Goal: Navigation & Orientation: Find specific page/section

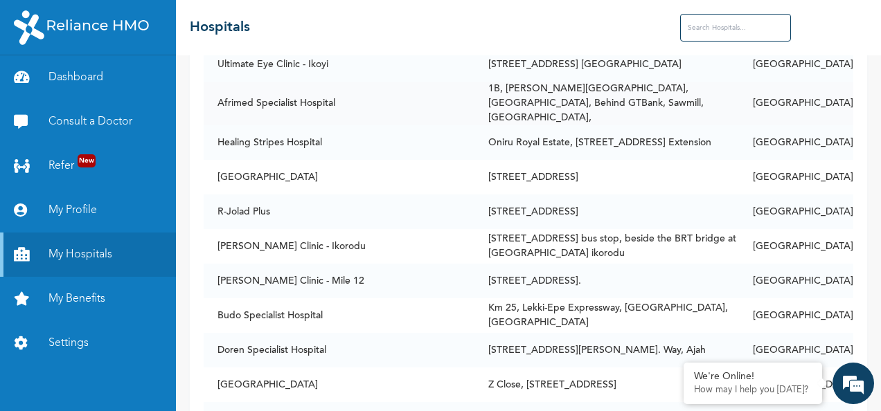
scroll to position [52, 0]
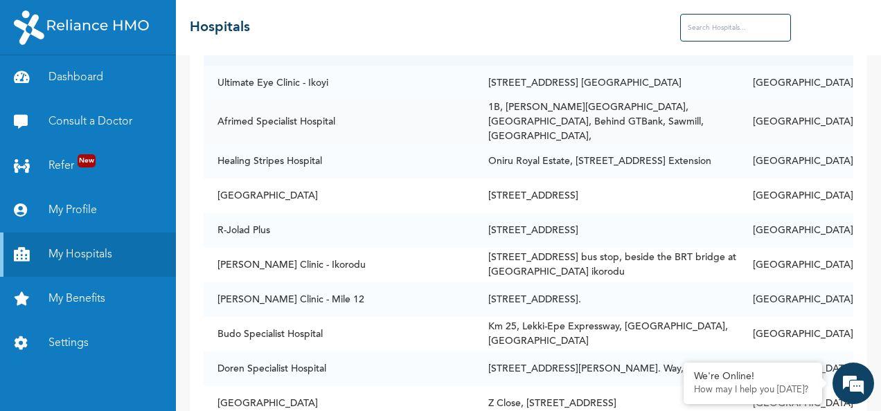
click at [540, 121] on td "1B, [PERSON_NAME][GEOGRAPHIC_DATA], [GEOGRAPHIC_DATA], Behind GTBank, Sawmill, …" at bounding box center [606, 122] width 264 height 44
click at [307, 124] on td "Afrimed Specialist Hospital" at bounding box center [339, 122] width 271 height 44
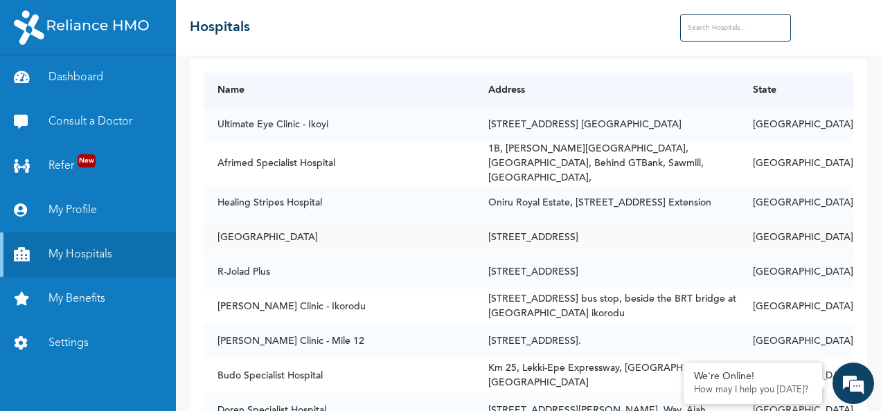
scroll to position [0, 0]
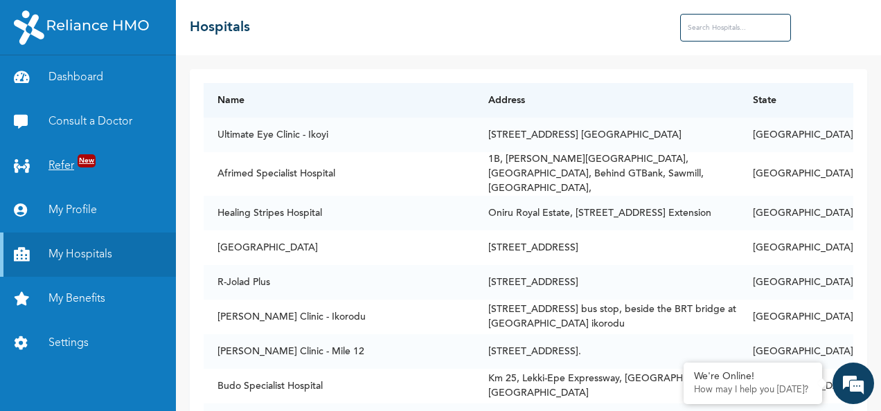
click at [74, 170] on link "Refer New" at bounding box center [88, 166] width 176 height 44
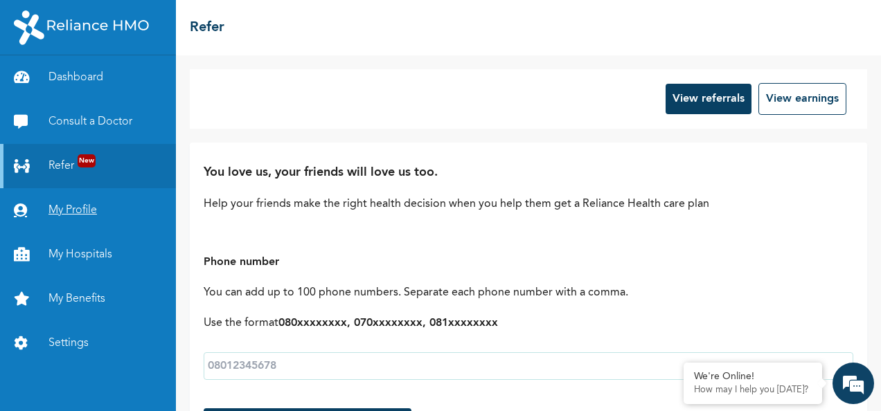
click at [73, 215] on link "My Profile" at bounding box center [88, 210] width 176 height 44
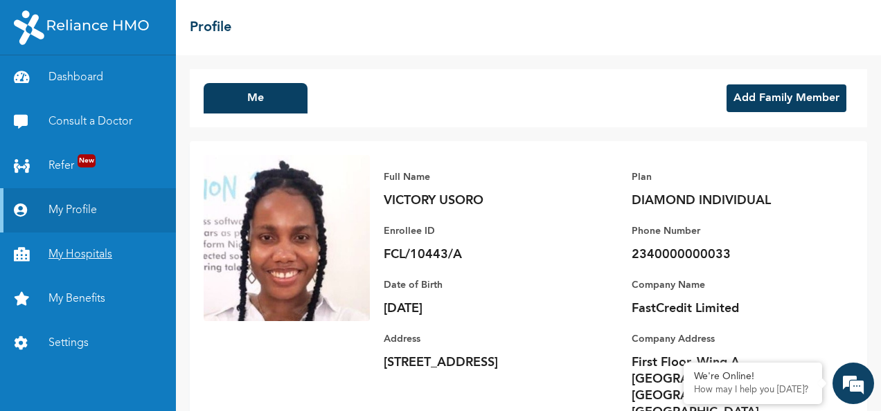
click at [85, 253] on link "My Hospitals" at bounding box center [88, 255] width 176 height 44
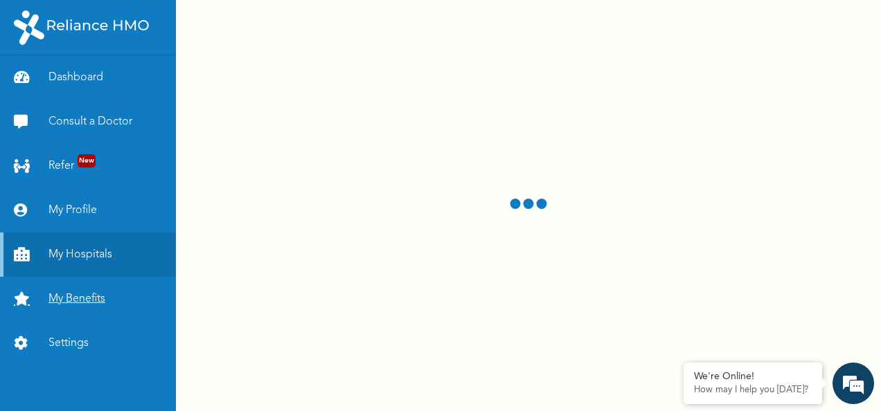
click at [66, 295] on link "My Benefits" at bounding box center [88, 299] width 176 height 44
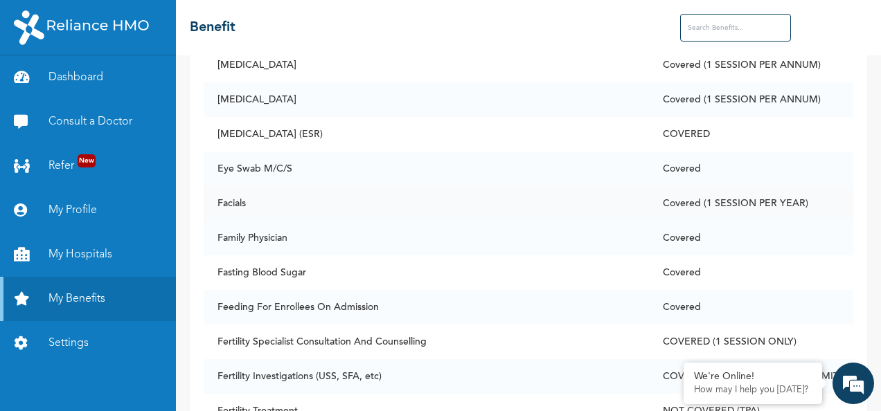
scroll to position [3032, 0]
click at [251, 195] on td "Facials" at bounding box center [426, 204] width 445 height 35
click at [348, 190] on td "Facials" at bounding box center [426, 204] width 445 height 35
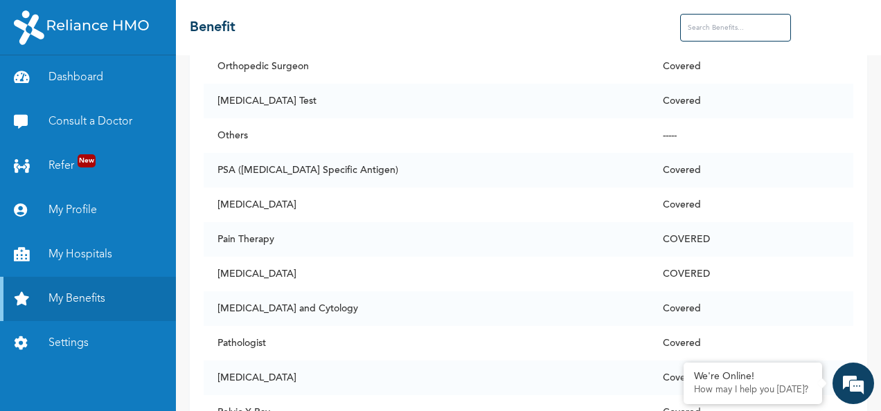
scroll to position [7059, 0]
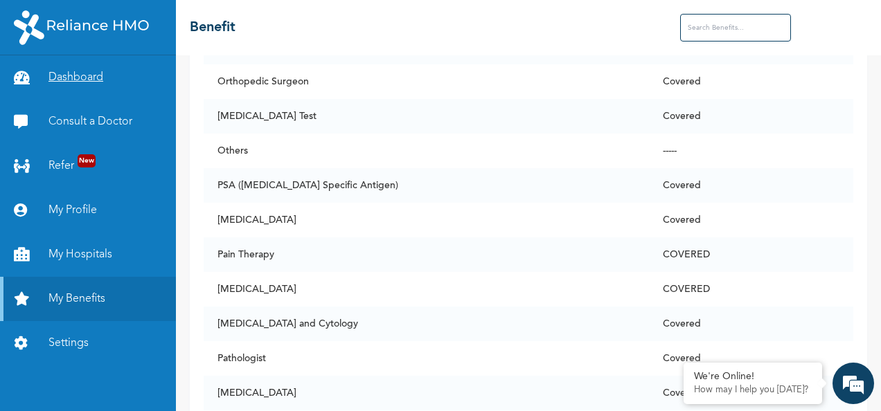
click at [60, 75] on link "Dashboard" at bounding box center [88, 77] width 176 height 44
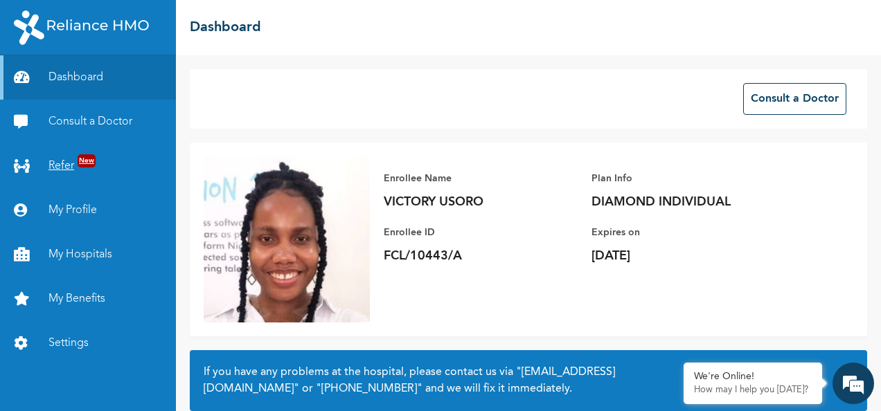
click at [98, 168] on link "Refer New" at bounding box center [88, 166] width 176 height 44
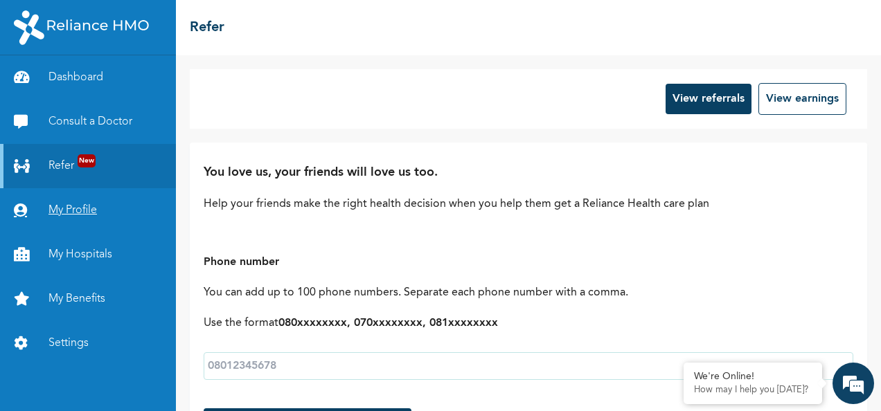
click at [62, 210] on link "My Profile" at bounding box center [88, 210] width 176 height 44
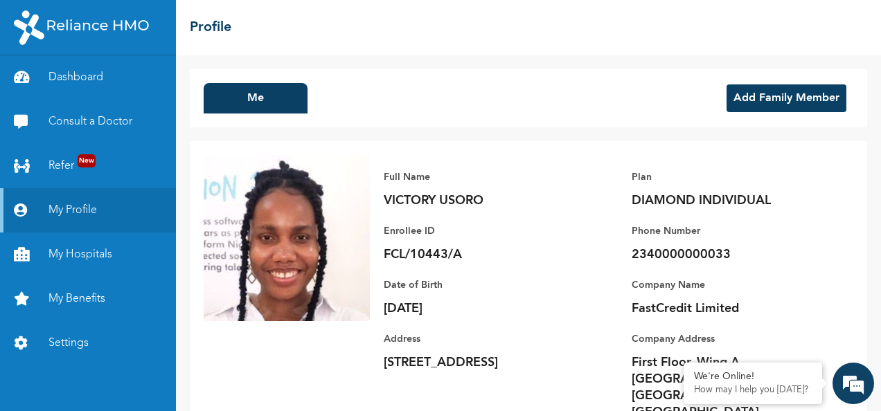
scroll to position [48, 0]
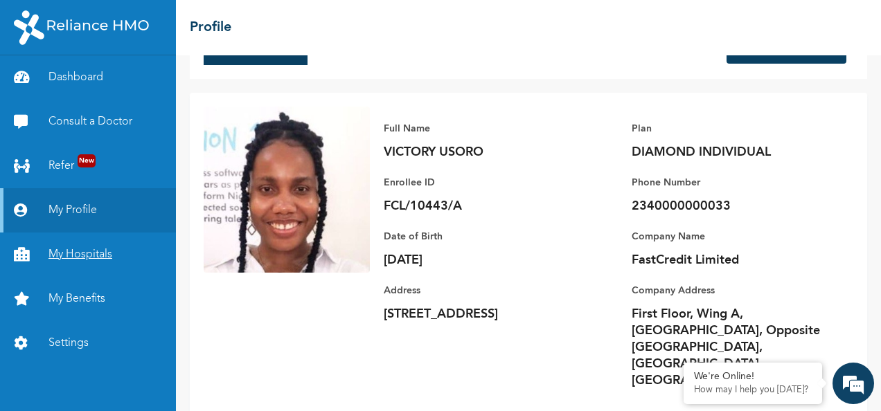
click at [99, 250] on link "My Hospitals" at bounding box center [88, 255] width 176 height 44
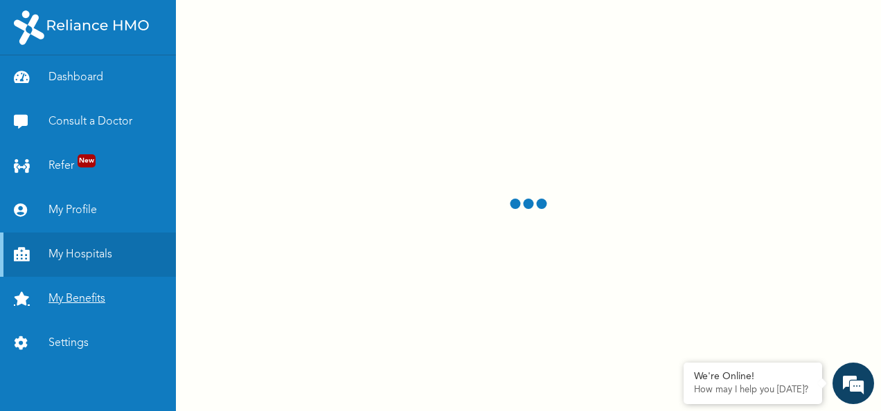
click at [52, 304] on link "My Benefits" at bounding box center [88, 299] width 176 height 44
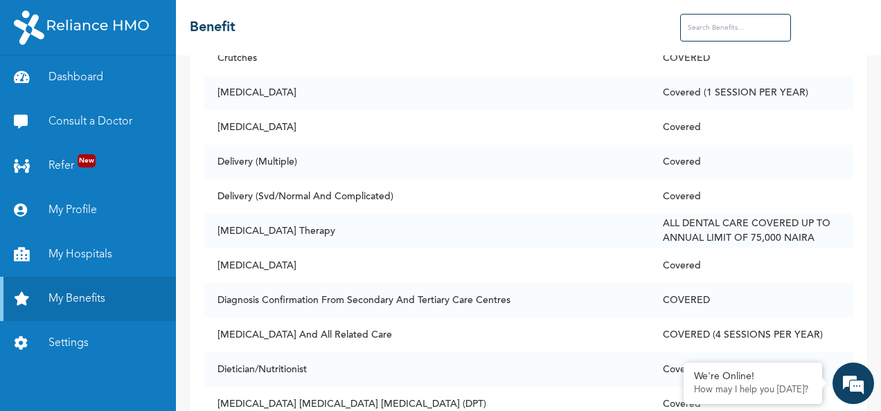
scroll to position [2278, 0]
click at [69, 342] on link "Settings" at bounding box center [88, 343] width 176 height 44
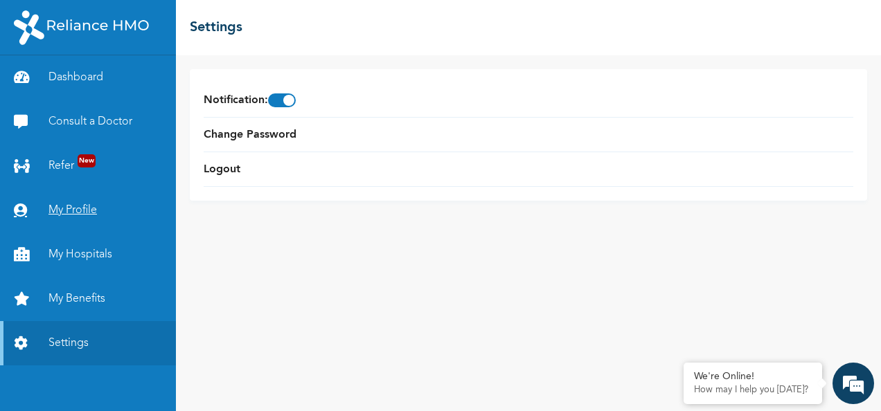
click at [71, 216] on link "My Profile" at bounding box center [88, 210] width 176 height 44
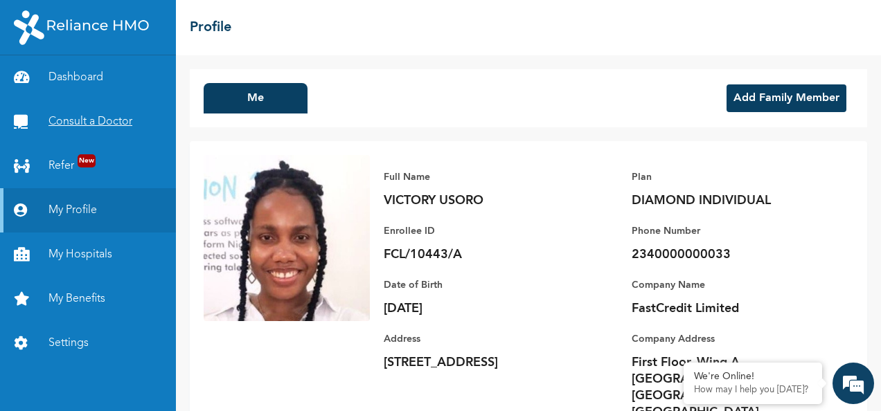
click at [82, 132] on link "Consult a Doctor" at bounding box center [88, 122] width 176 height 44
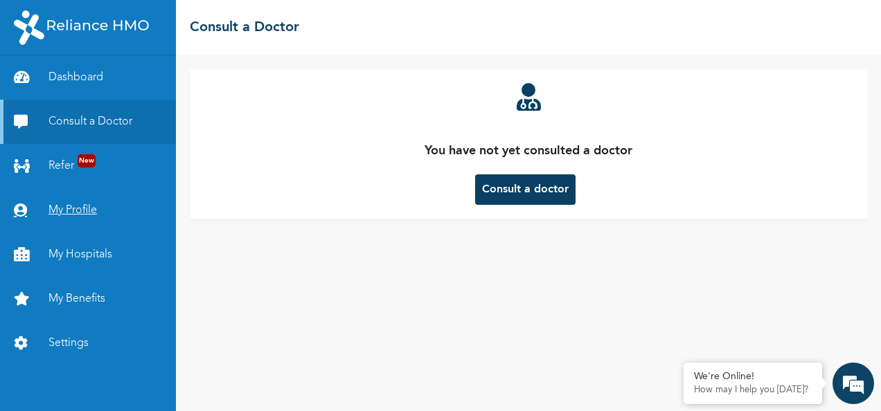
click at [75, 210] on link "My Profile" at bounding box center [88, 210] width 176 height 44
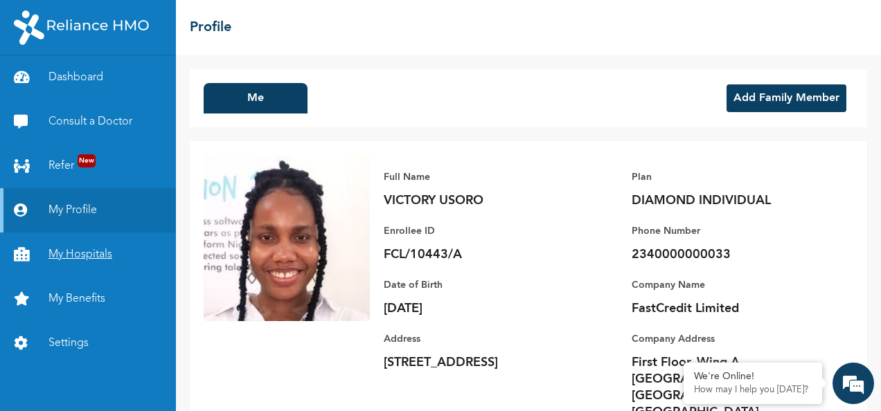
click at [71, 250] on link "My Hospitals" at bounding box center [88, 255] width 176 height 44
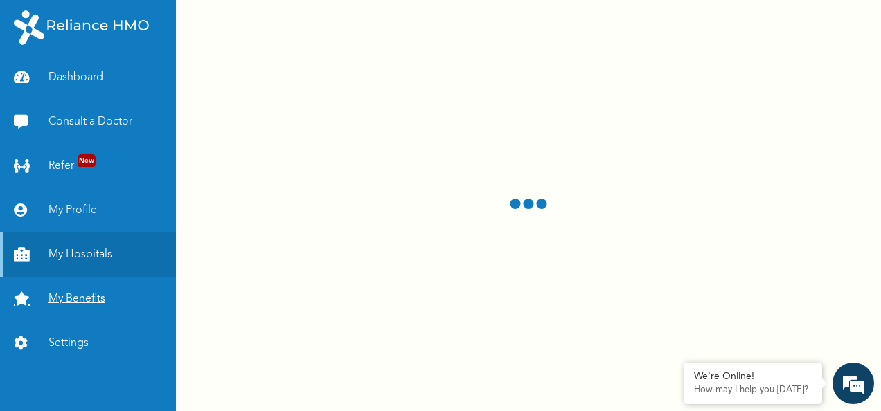
click at [69, 298] on link "My Benefits" at bounding box center [88, 299] width 176 height 44
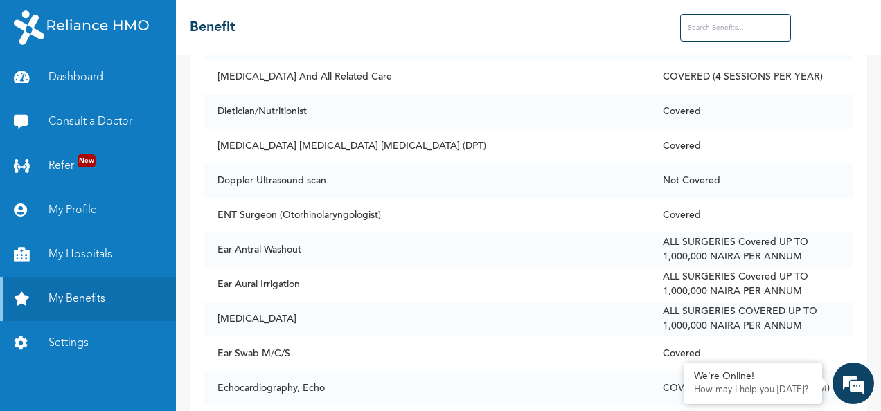
scroll to position [2539, 0]
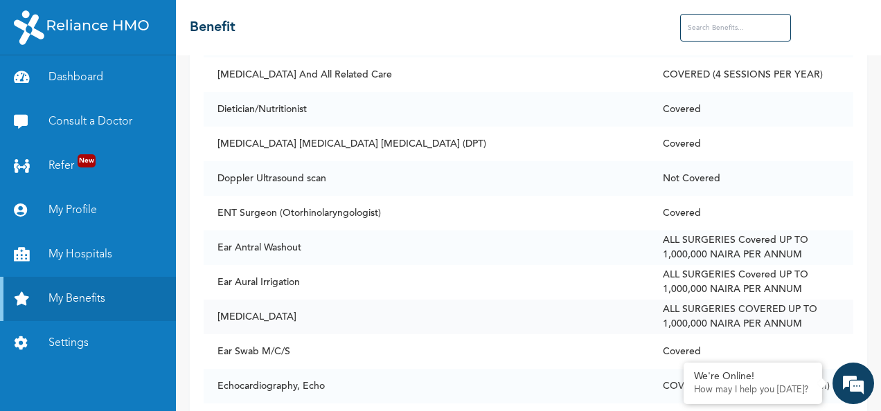
click at [252, 307] on td "[MEDICAL_DATA]" at bounding box center [426, 317] width 445 height 35
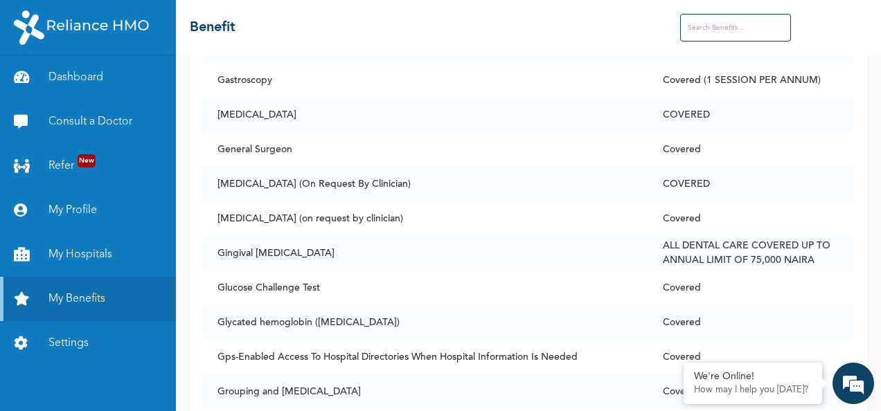
scroll to position [3713, 0]
